Goal: Transaction & Acquisition: Obtain resource

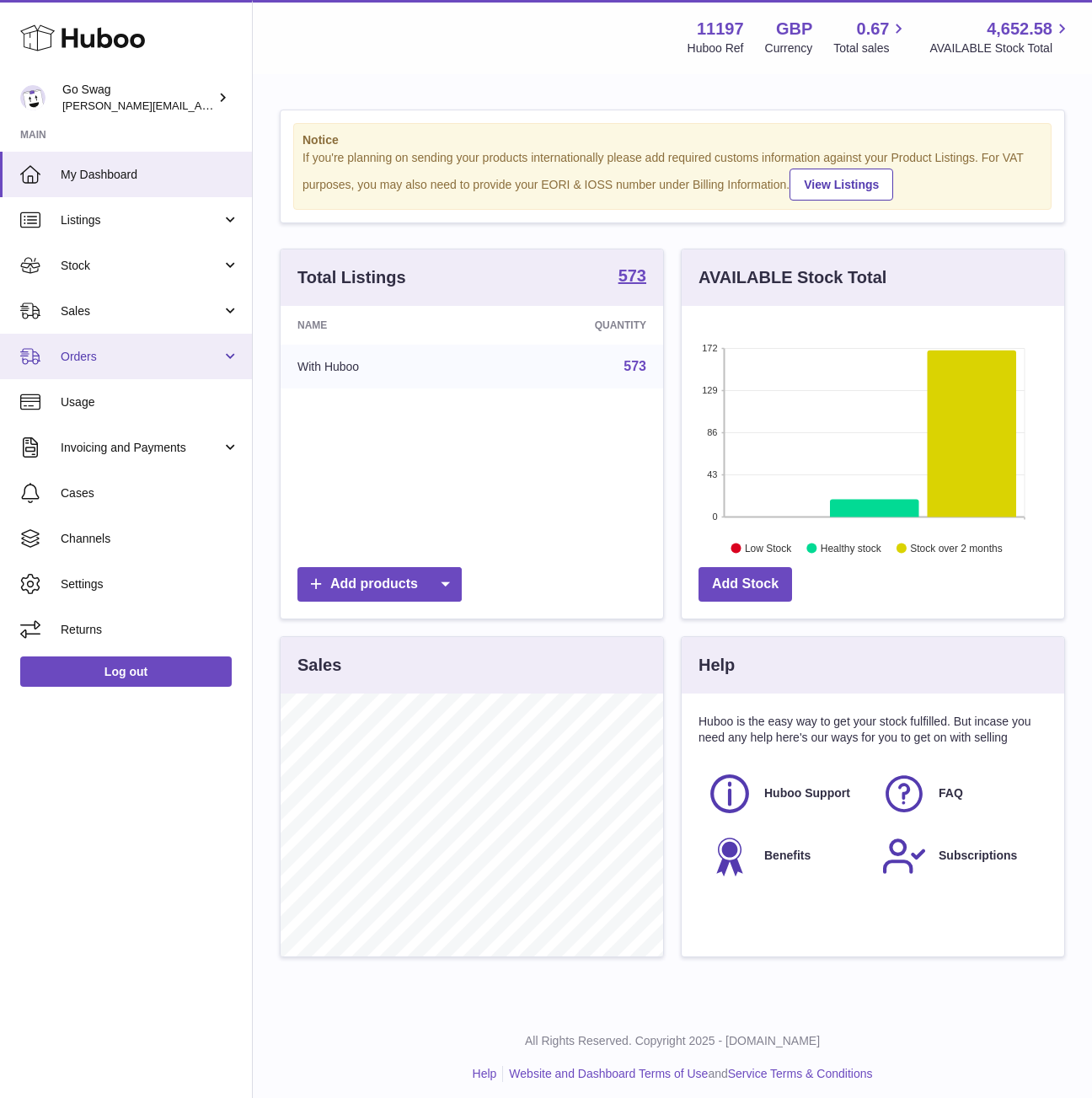
scroll to position [263, 382]
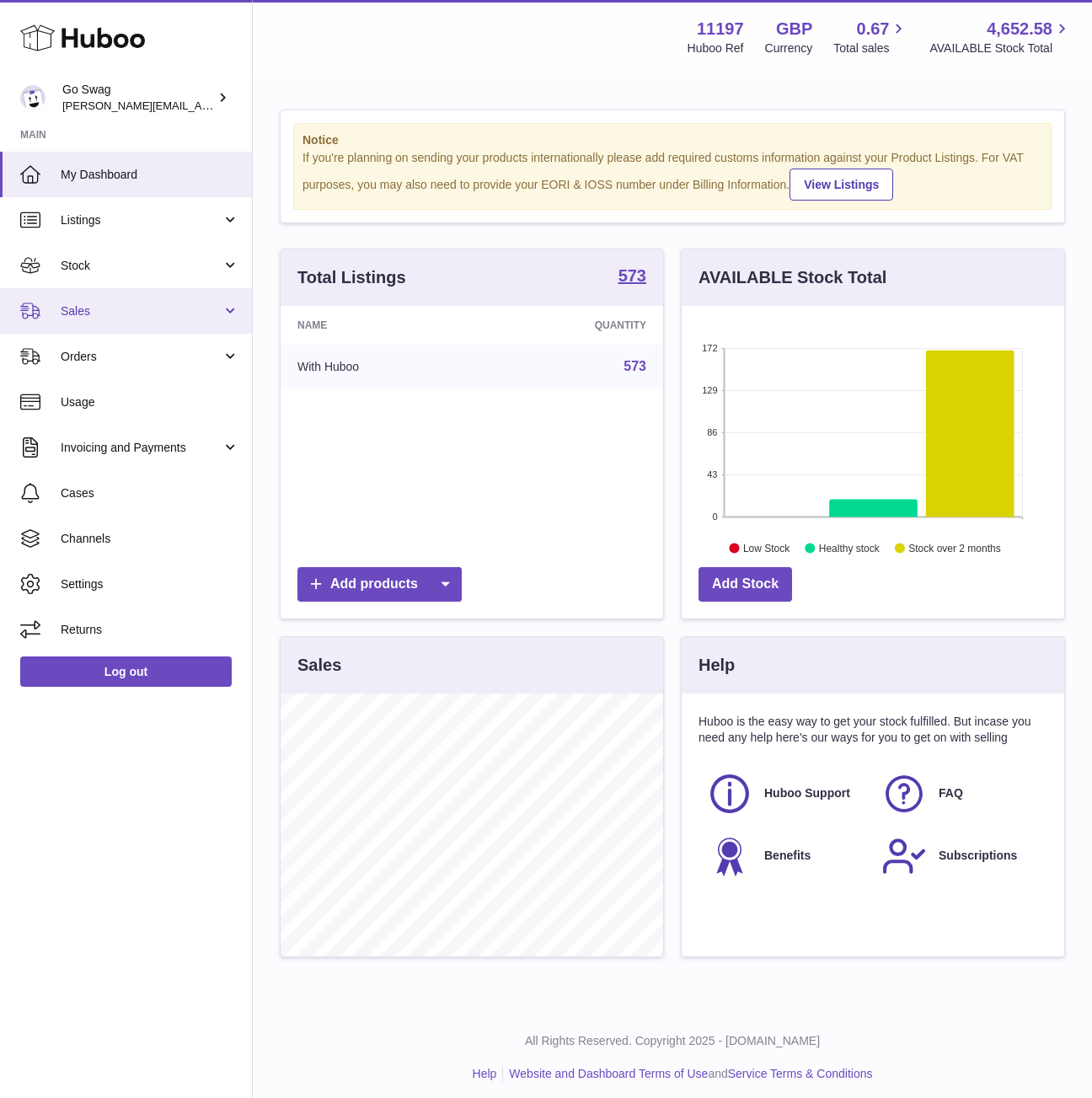
click at [201, 296] on link "Sales" at bounding box center [126, 311] width 252 height 45
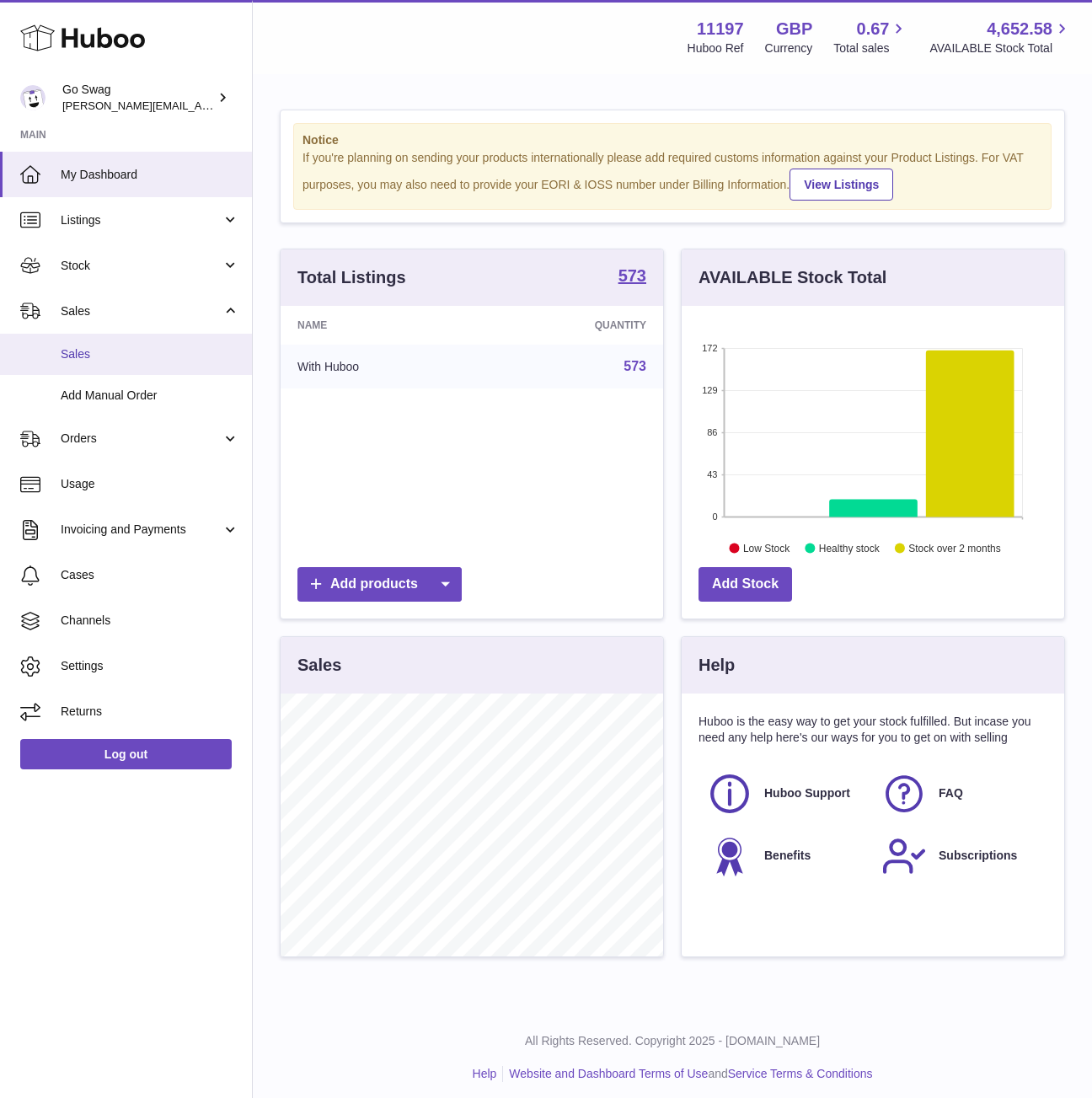
click at [125, 339] on link "Sales" at bounding box center [126, 354] width 252 height 41
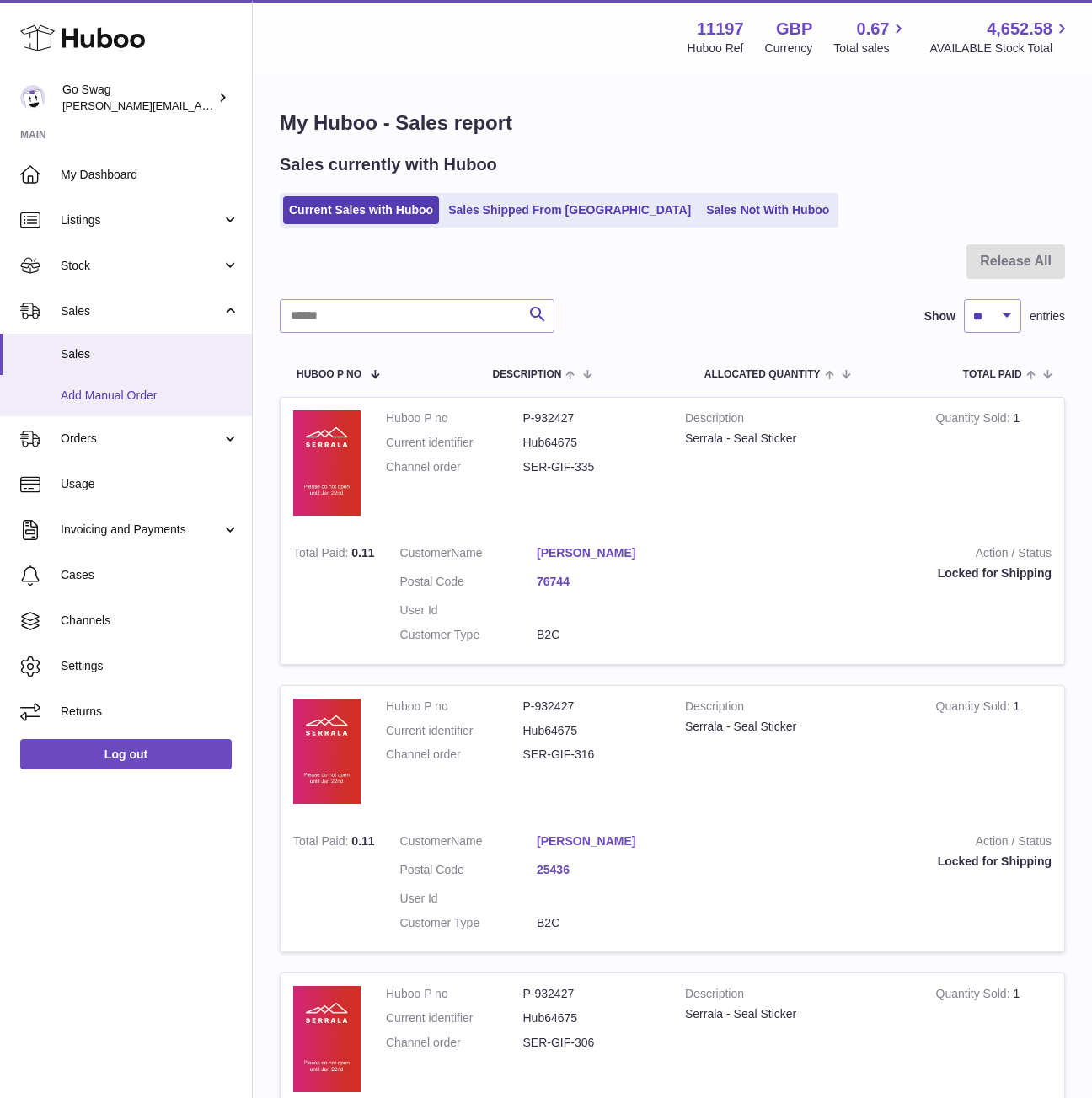
click at [108, 393] on span "Add Manual Order" at bounding box center [150, 396] width 179 height 16
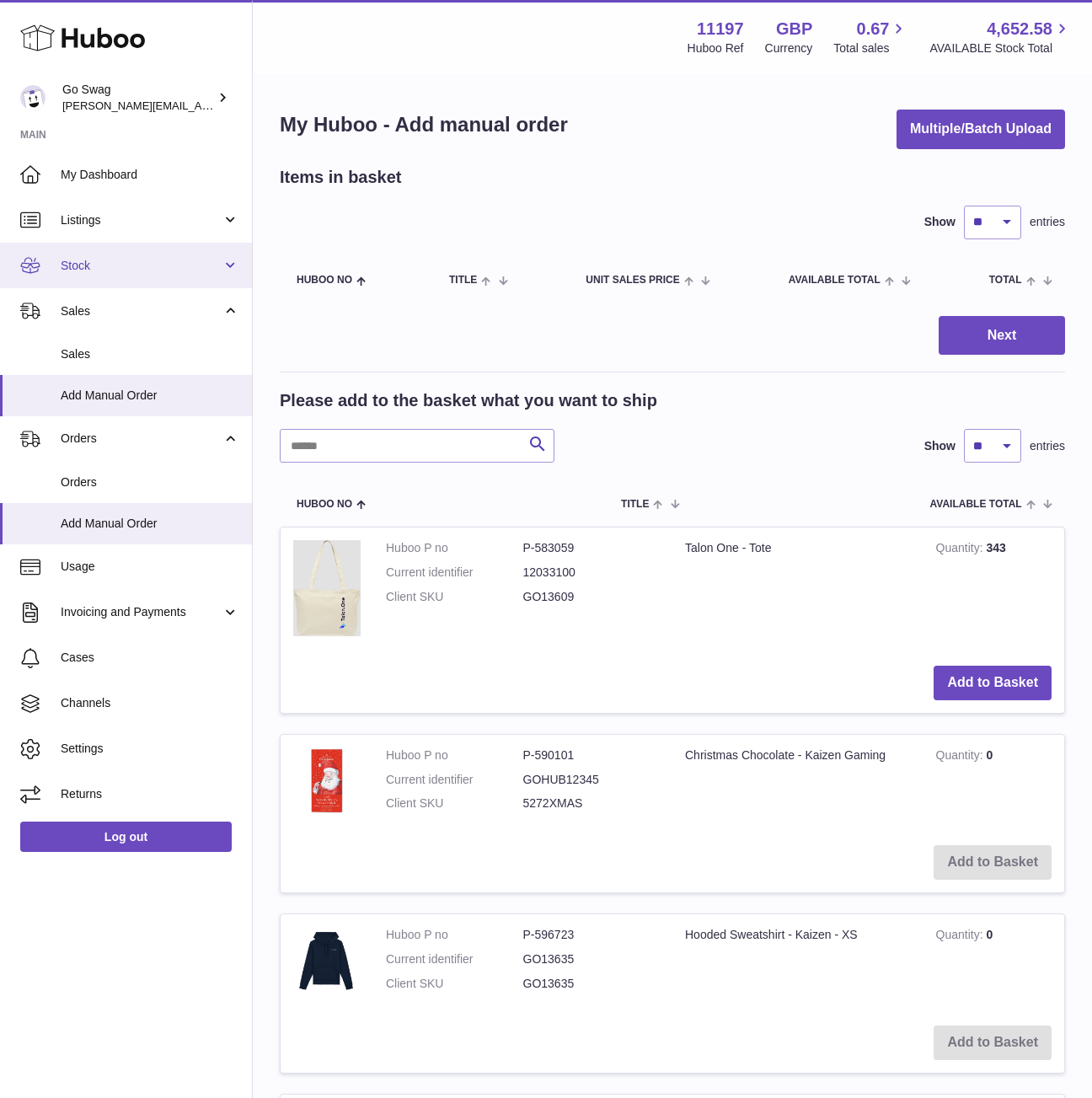
click at [102, 261] on span "Stock" at bounding box center [141, 266] width 161 height 16
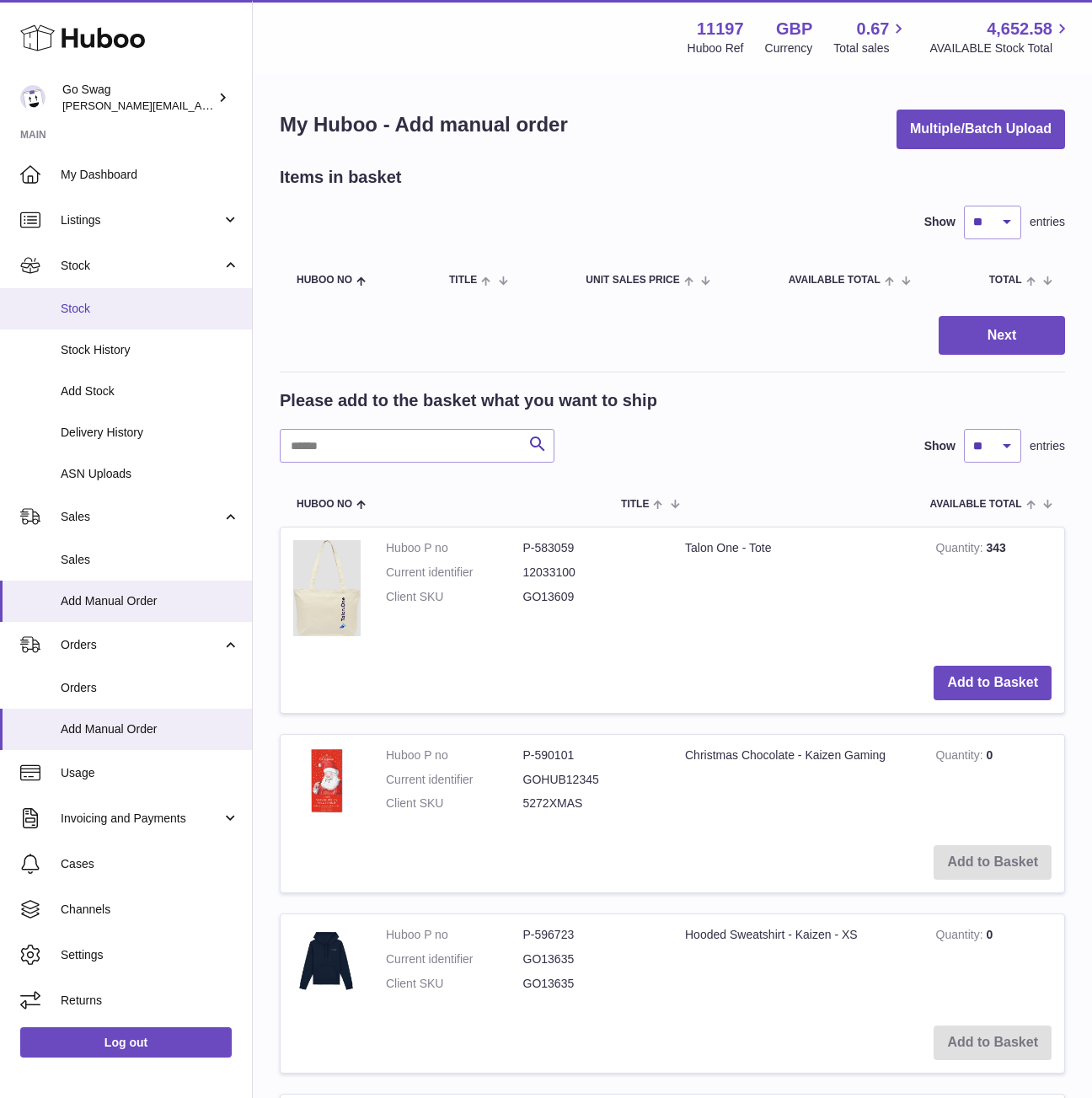
click at [127, 309] on span "Stock" at bounding box center [150, 309] width 179 height 16
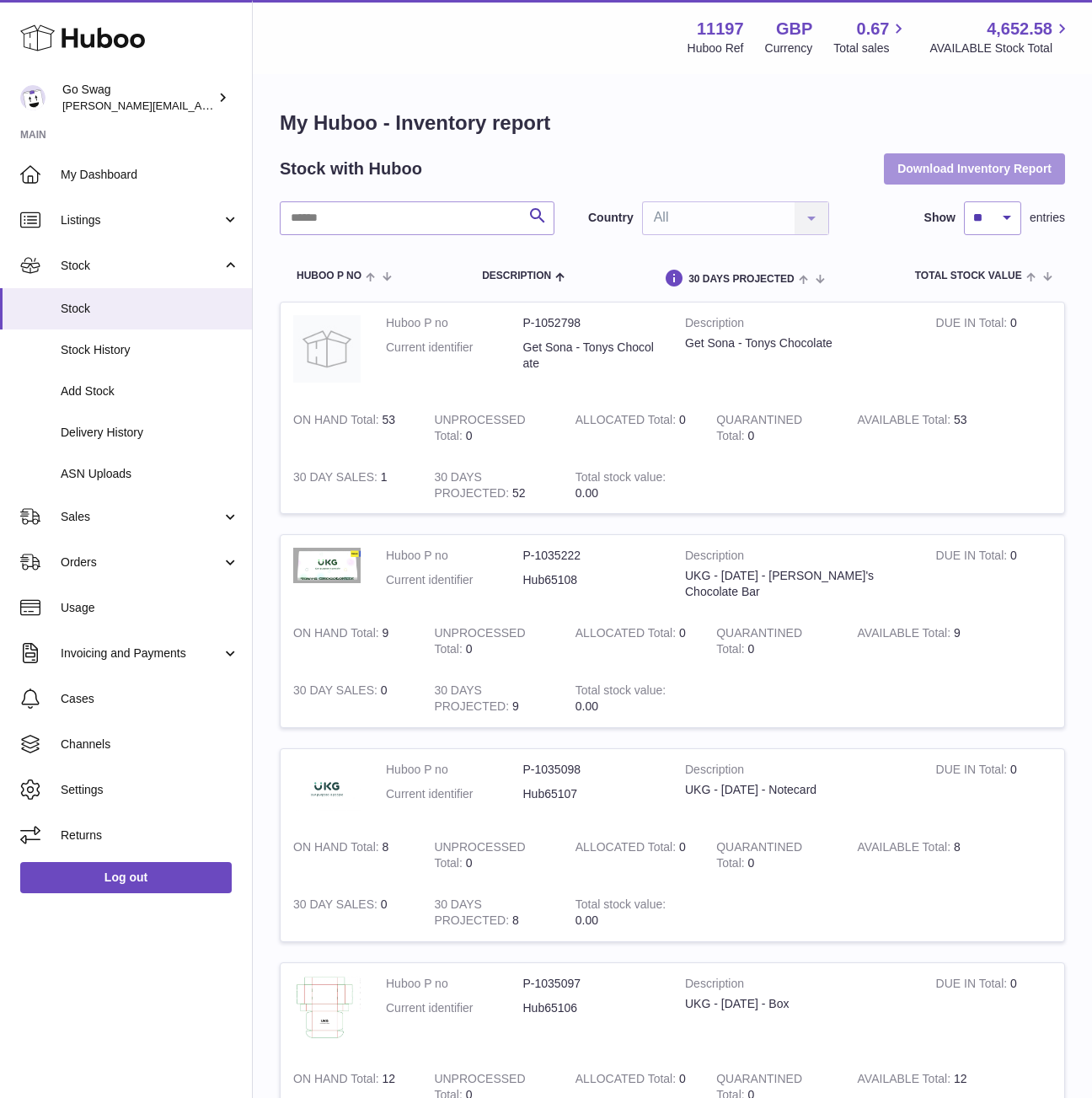
click at [969, 163] on button "Download Inventory Report" at bounding box center [975, 168] width 181 height 30
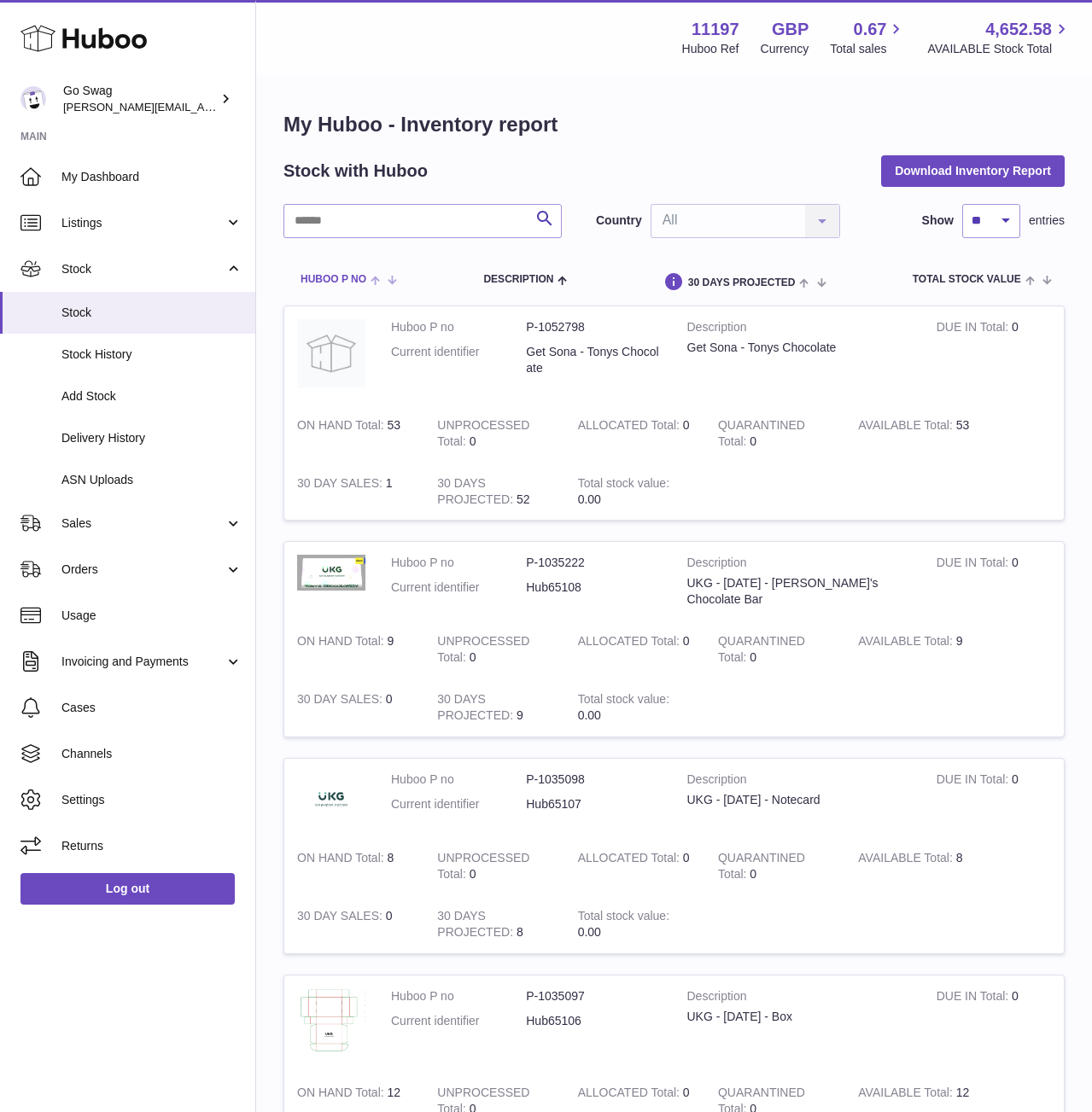
click at [366, 300] on th "Huboo P no" at bounding box center [346, 280] width 126 height 50
